Goal: Find contact information: Find contact information

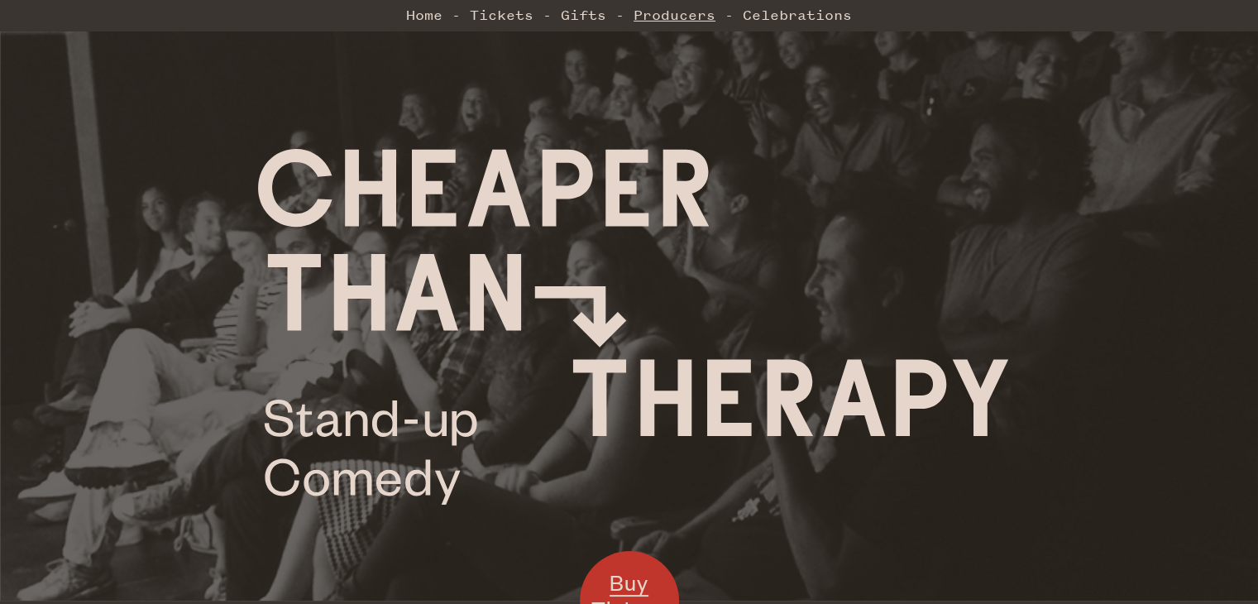
click at [683, 13] on link "Producers" at bounding box center [675, 14] width 82 height 33
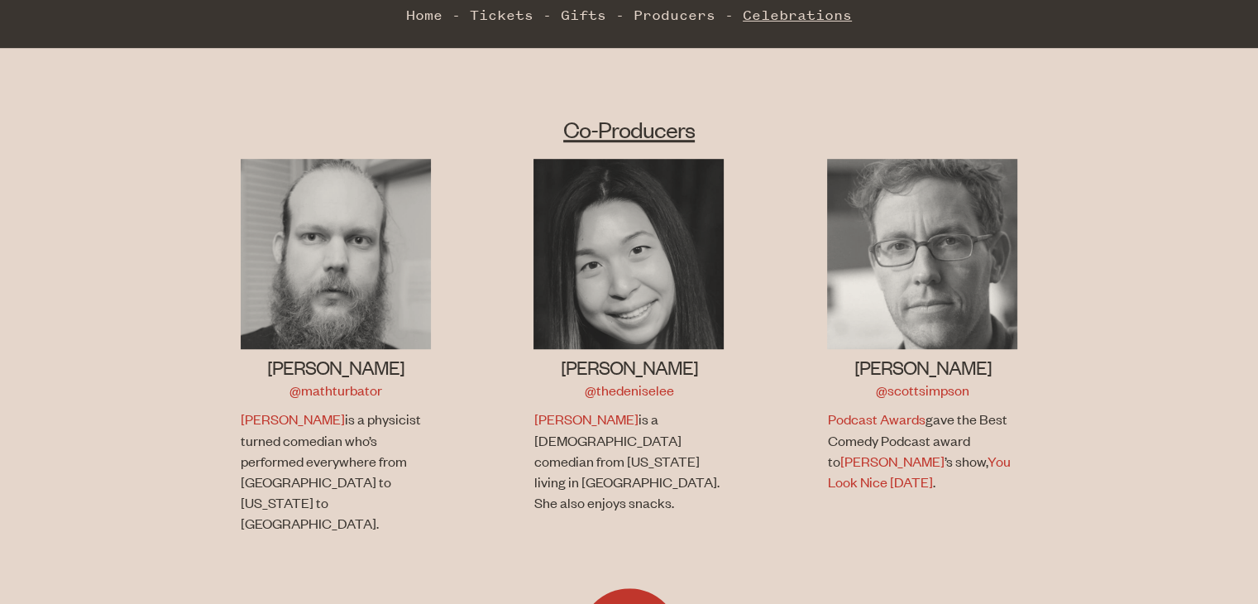
scroll to position [995, 0]
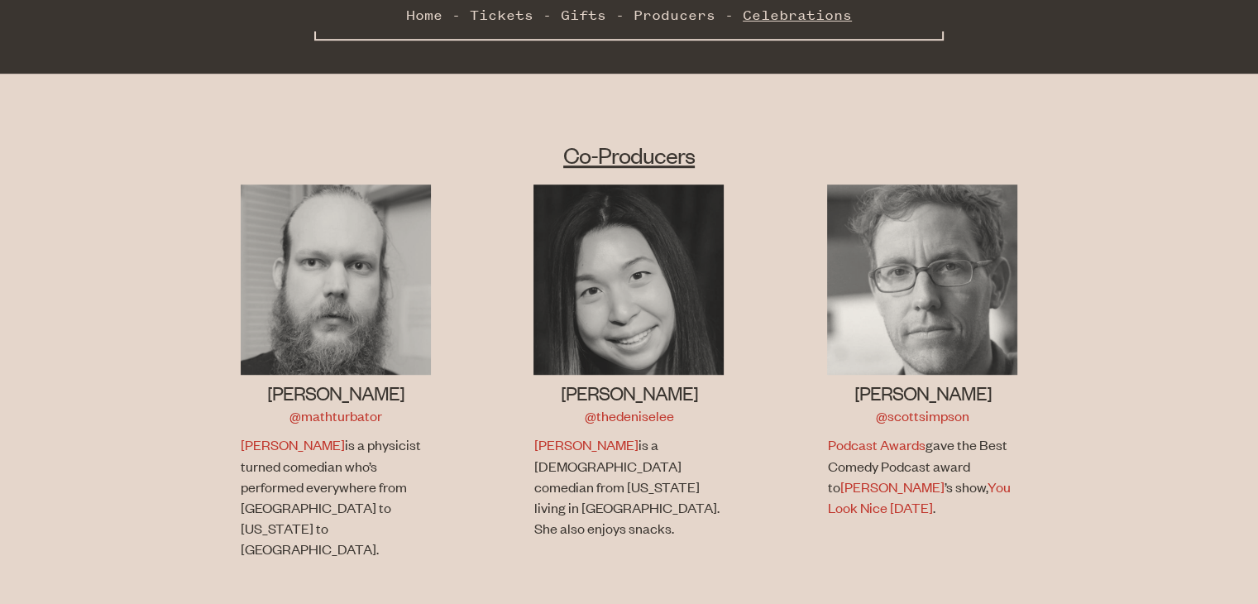
click at [779, 16] on link "Celebrations" at bounding box center [797, 14] width 109 height 33
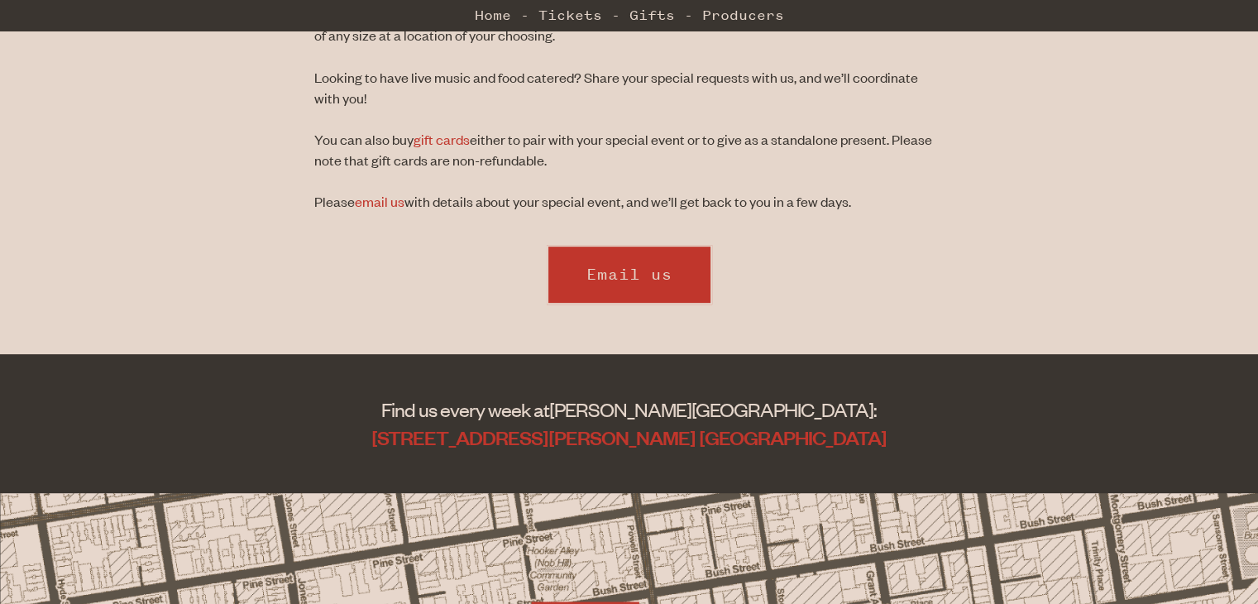
scroll to position [745, 0]
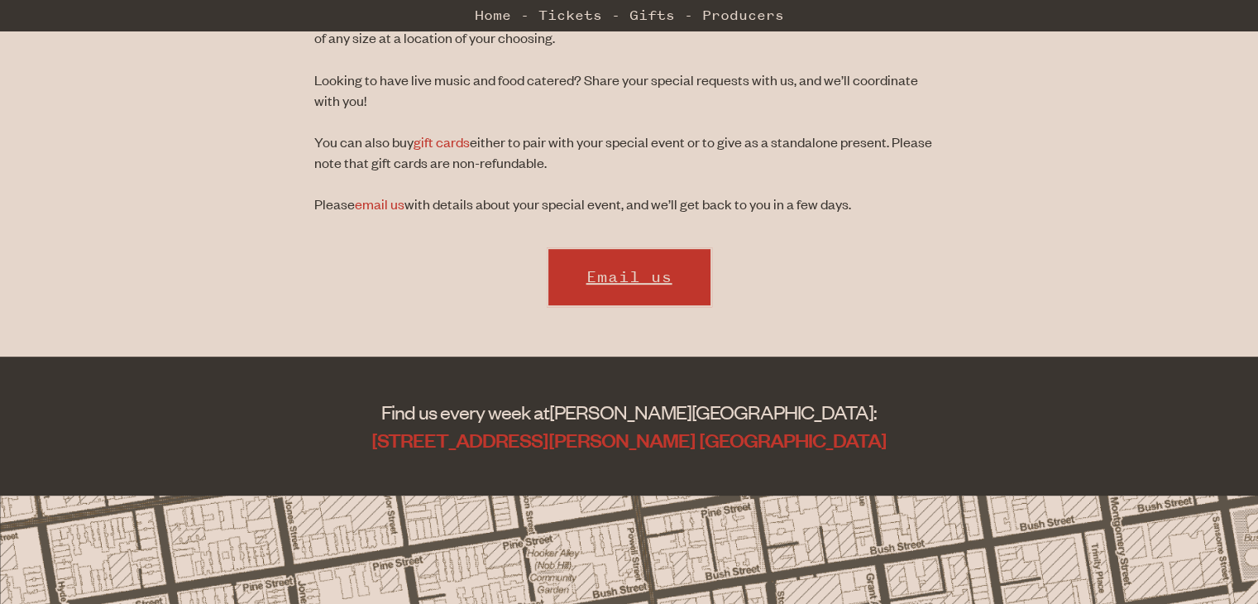
click at [640, 271] on link "Email us" at bounding box center [629, 277] width 165 height 60
click at [360, 272] on div "Email us" at bounding box center [629, 281] width 630 height 68
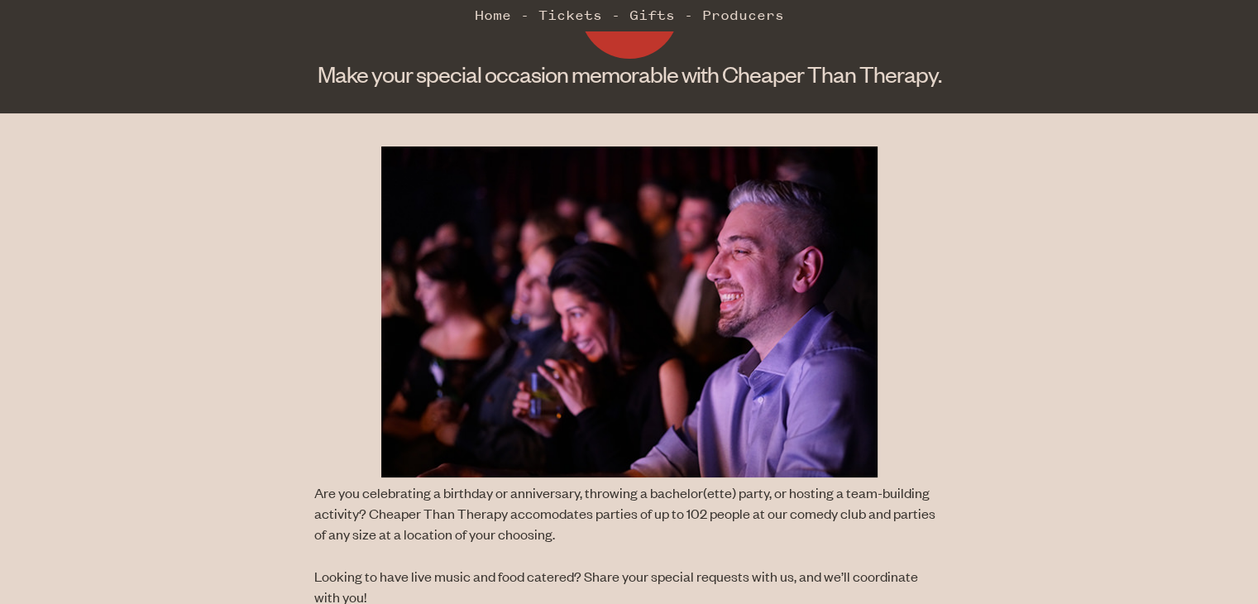
scroll to position [0, 0]
